Goal: Navigation & Orientation: Find specific page/section

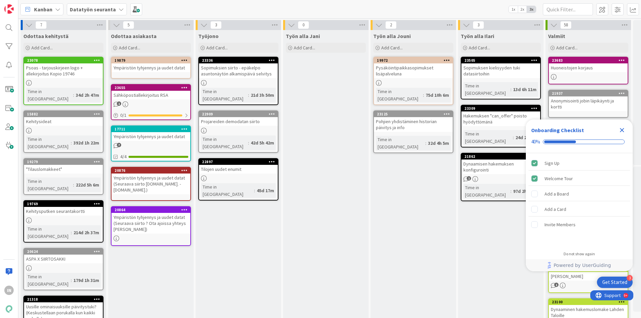
click at [142, 91] on div "23655" at bounding box center [151, 88] width 79 height 6
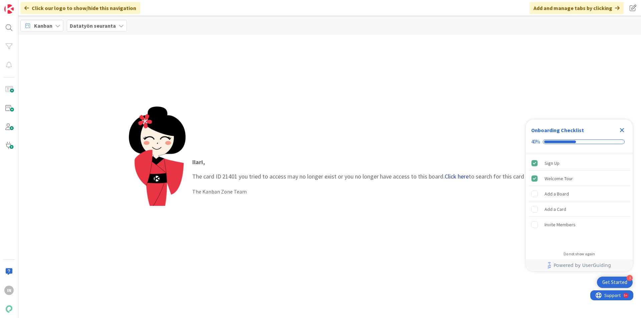
click at [458, 175] on link "Click here" at bounding box center [457, 177] width 24 height 8
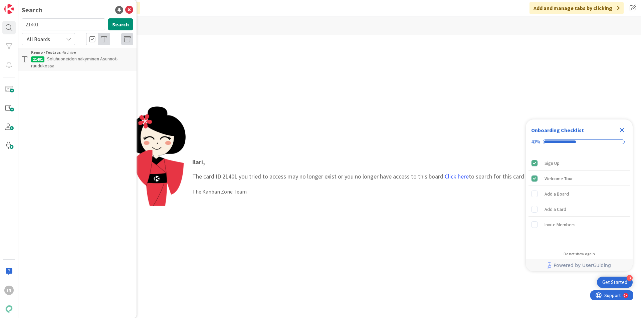
click at [98, 66] on p "Soluhuoneiden näkyminen Asunnot-ruudukossa" at bounding box center [82, 62] width 102 height 14
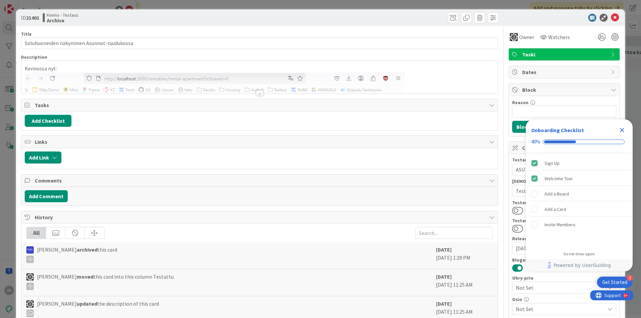
click at [256, 94] on div at bounding box center [259, 93] width 7 height 5
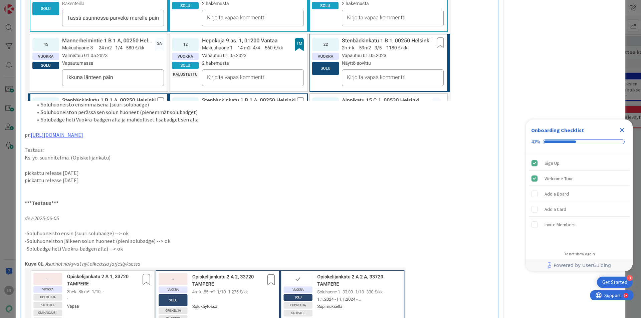
scroll to position [668, 0]
